Goal: Task Accomplishment & Management: Use online tool/utility

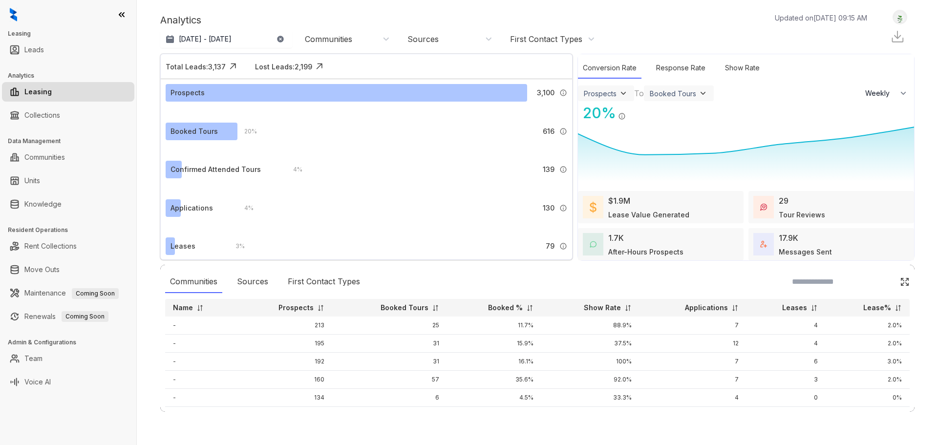
select select "******"
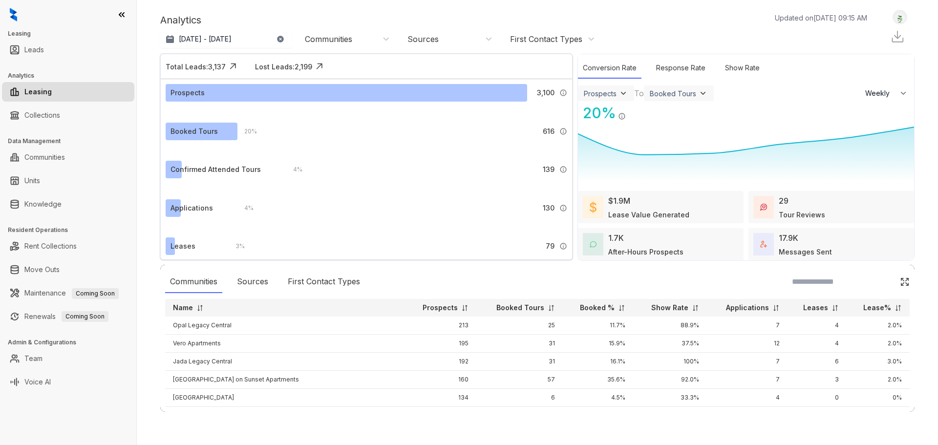
click at [335, 35] on div "Communities" at bounding box center [328, 39] width 47 height 11
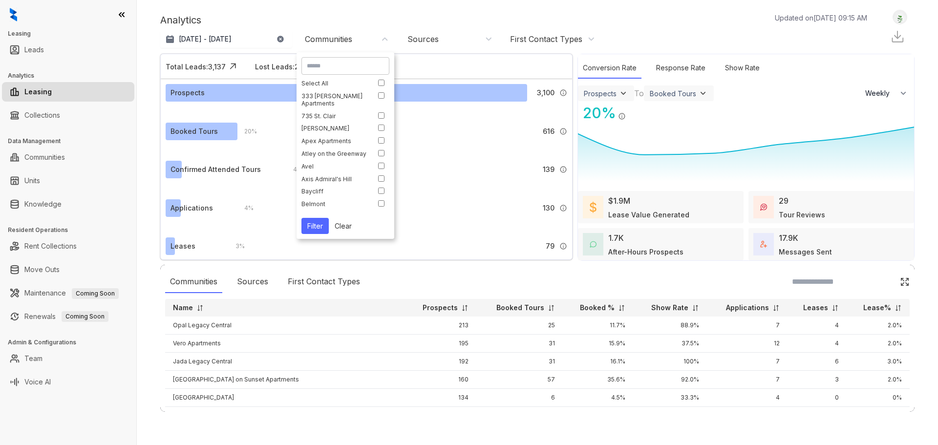
click at [341, 66] on input at bounding box center [345, 66] width 77 height 9
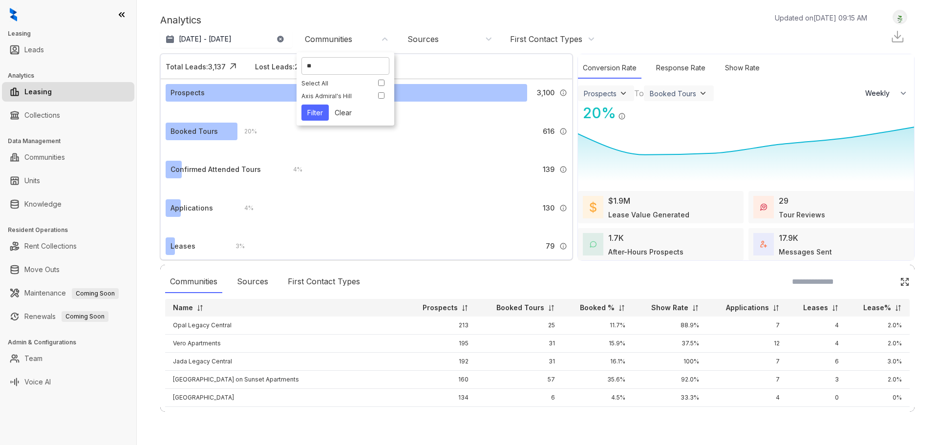
type input "*"
drag, startPoint x: 341, startPoint y: 66, endPoint x: 249, endPoint y: 68, distance: 92.3
click at [249, 67] on body "Leasing Leads Analytics Leasing Collections Data Management Communities Units K…" at bounding box center [469, 222] width 938 height 445
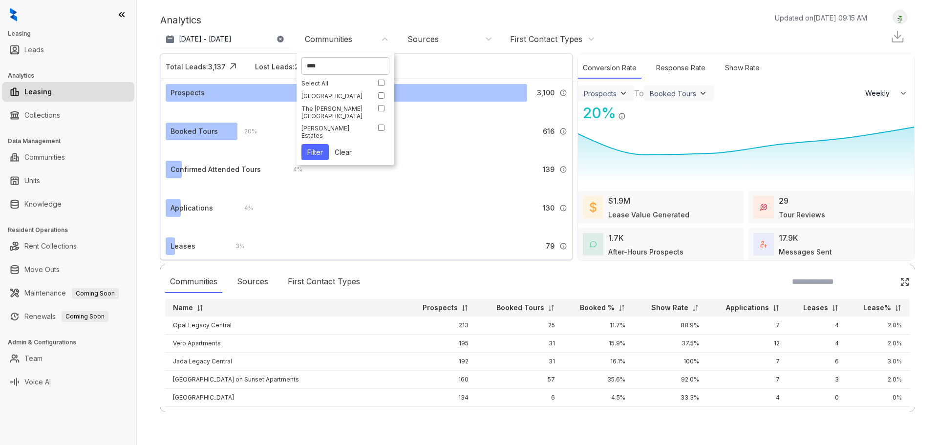
drag, startPoint x: 333, startPoint y: 65, endPoint x: 271, endPoint y: 64, distance: 61.5
click at [271, 64] on body "Leasing Leads Analytics Leasing Collections Data Management Communities Units K…" at bounding box center [469, 222] width 938 height 445
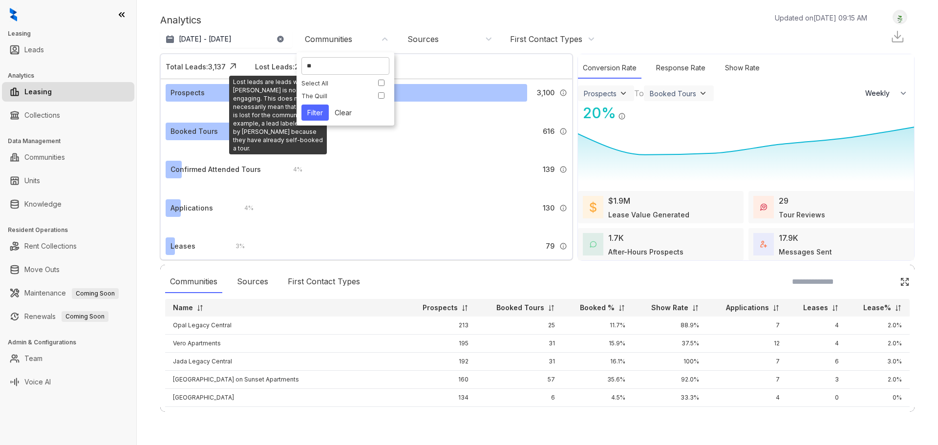
type input "*"
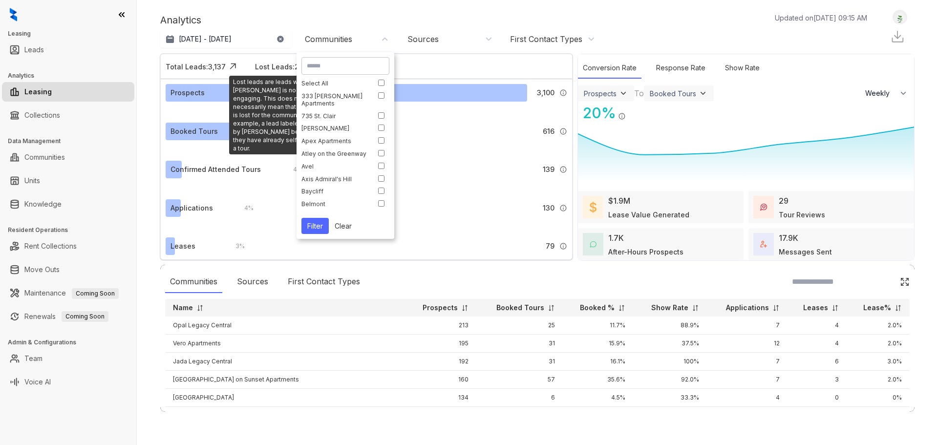
type input "*"
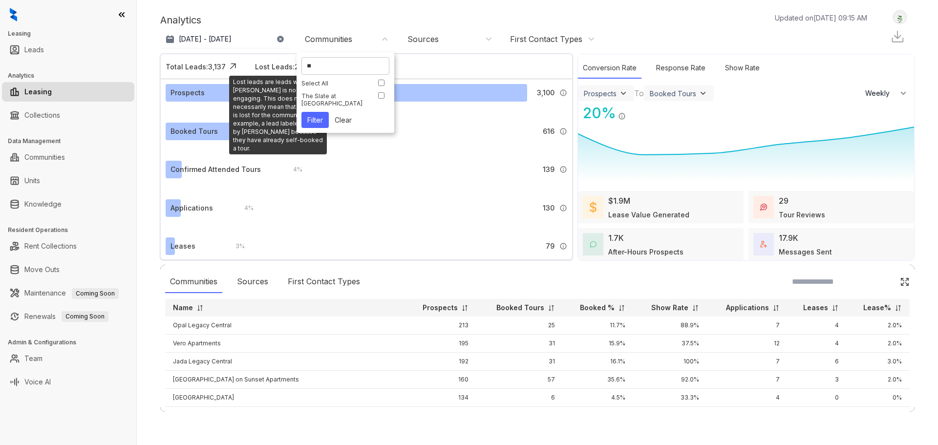
type input "*"
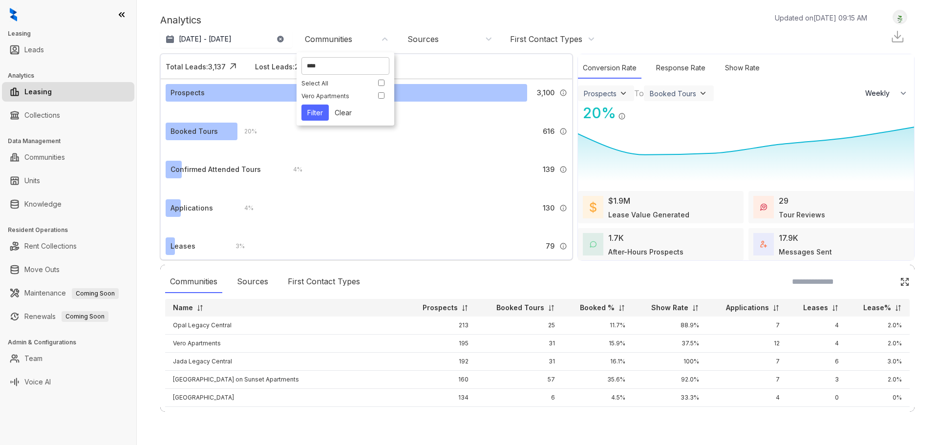
type input "****"
select select "******"
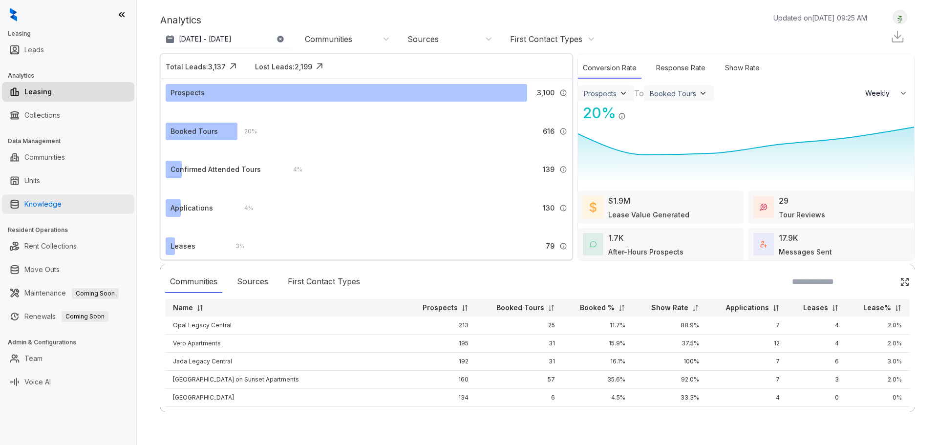
click at [62, 204] on link "Knowledge" at bounding box center [42, 204] width 37 height 20
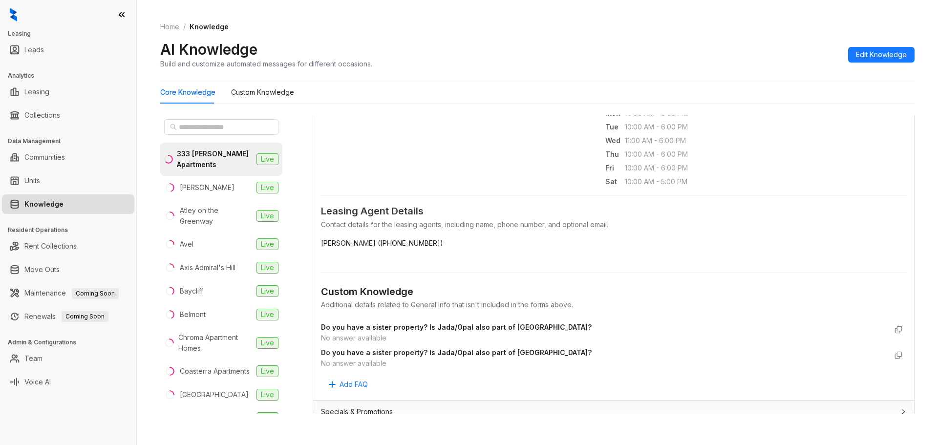
scroll to position [440, 0]
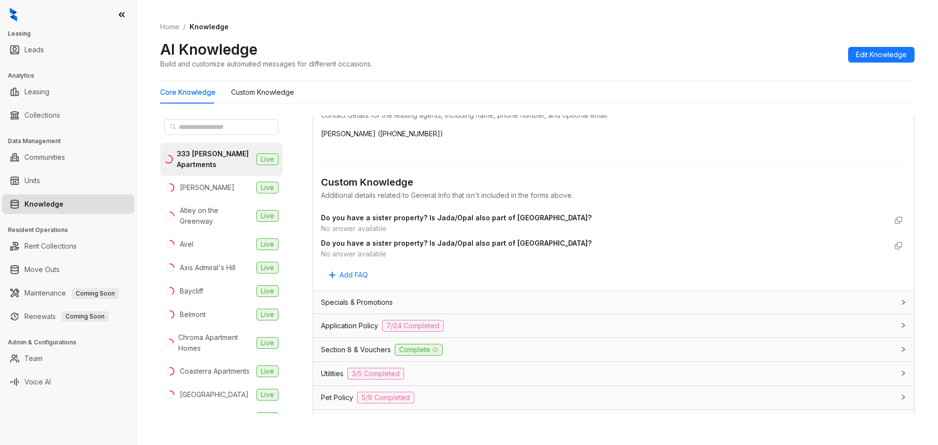
click at [429, 300] on div "Specials & Promotions" at bounding box center [607, 302] width 573 height 11
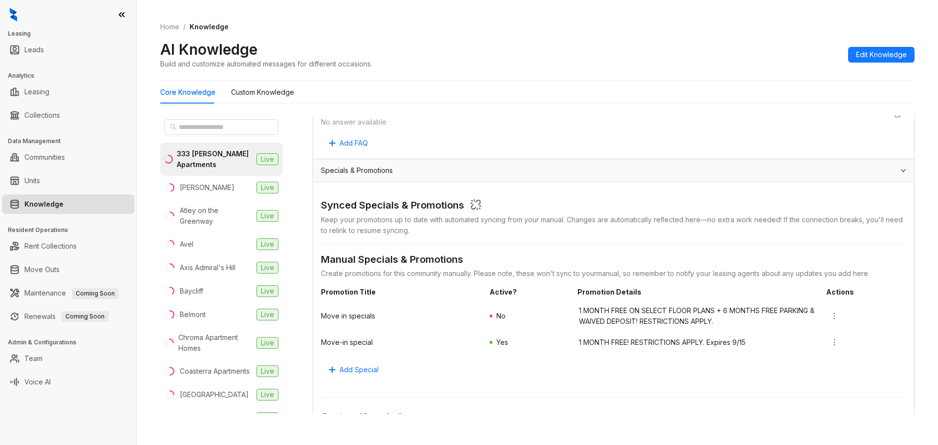
scroll to position [684, 0]
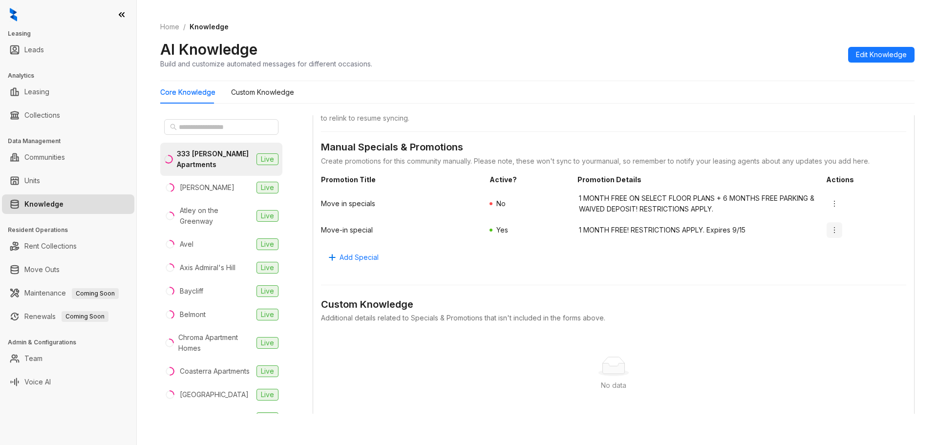
click at [830, 228] on icon "more" at bounding box center [834, 230] width 8 height 8
click at [840, 265] on span "Deactivate" at bounding box center [839, 265] width 35 height 11
